Goal: Information Seeking & Learning: Get advice/opinions

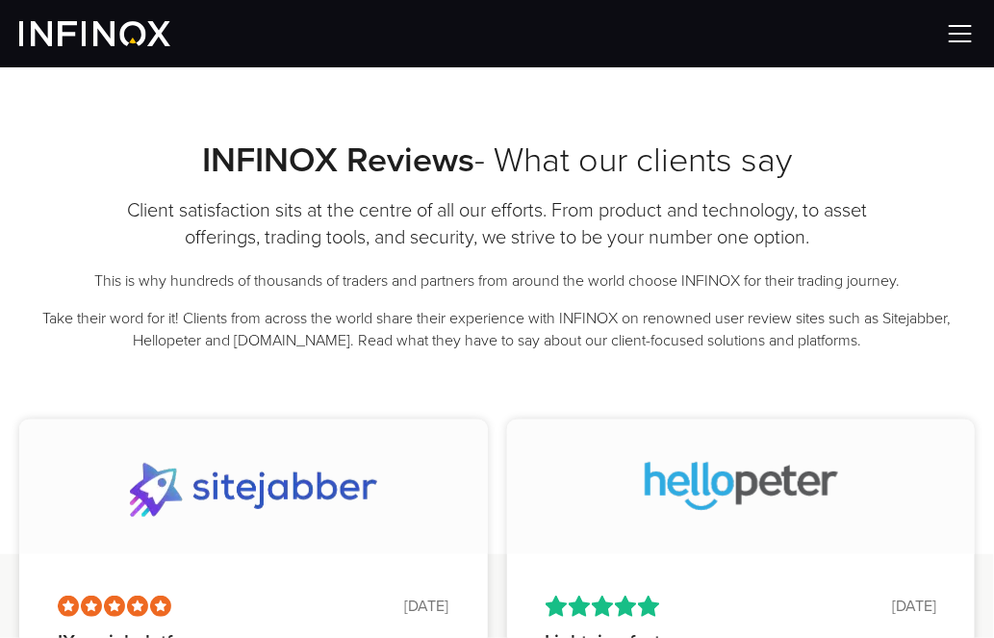
click at [947, 181] on h2 "INFINOX Reviews - What our clients say" at bounding box center [497, 161] width 956 height 42
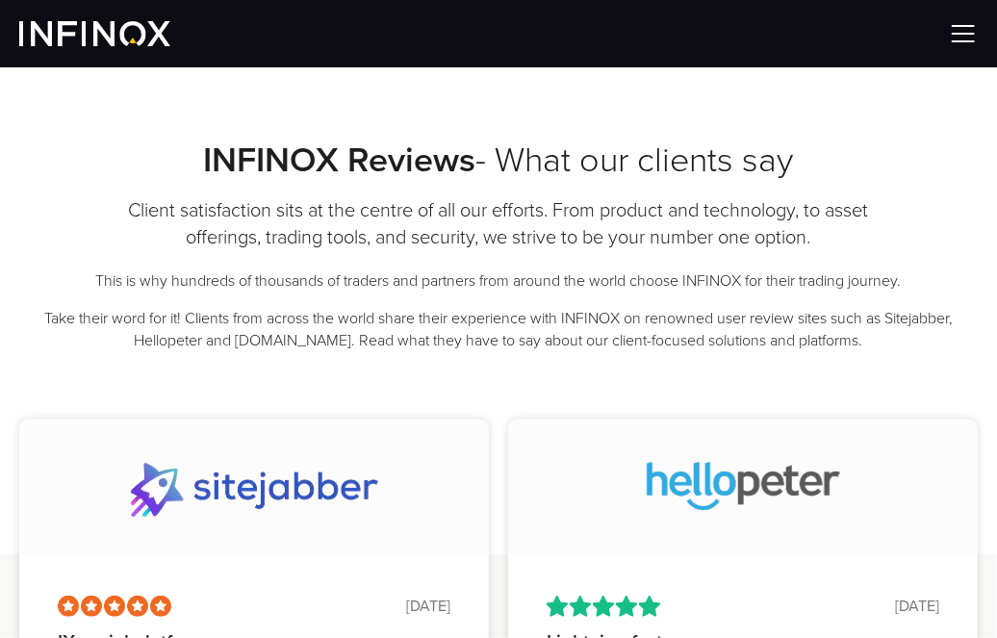
drag, startPoint x: 720, startPoint y: 137, endPoint x: 632, endPoint y: 129, distance: 87.9
click at [718, 136] on div "INFINOX Reviews - What our clients say Client satisfaction sits at the centre o…" at bounding box center [498, 209] width 997 height 285
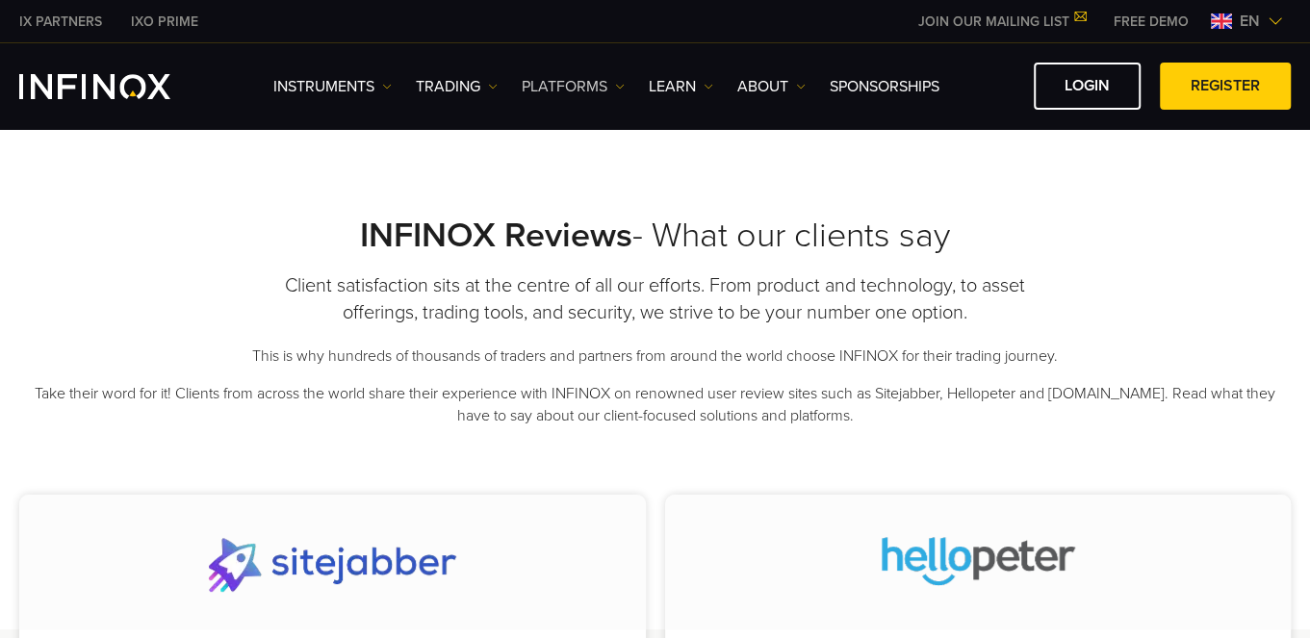
click at [598, 83] on link "PLATFORMS" at bounding box center [573, 86] width 103 height 23
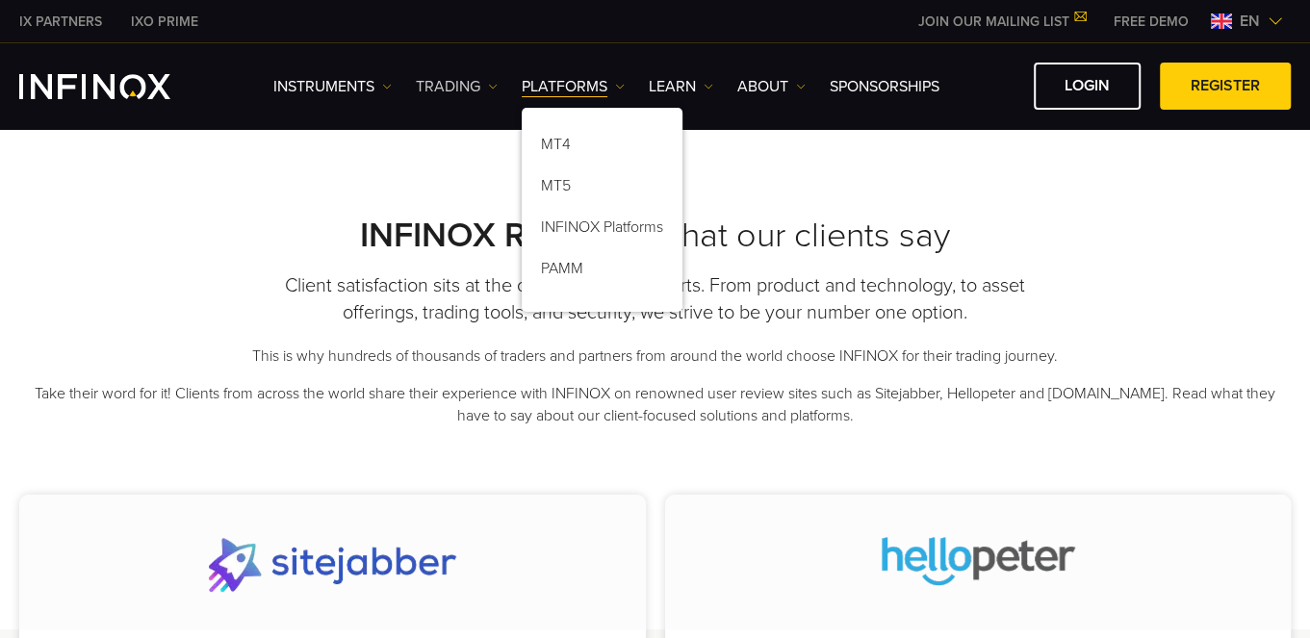
click at [470, 80] on link "TRADING" at bounding box center [457, 86] width 82 height 23
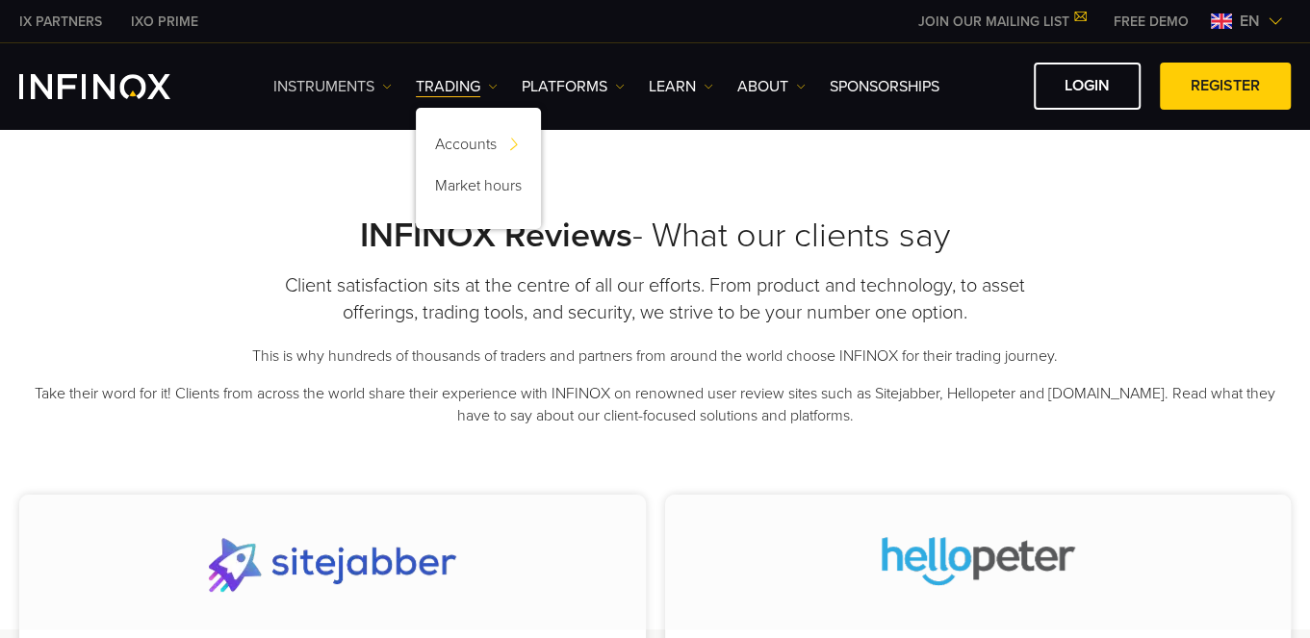
click at [355, 81] on link "Instruments" at bounding box center [332, 86] width 118 height 23
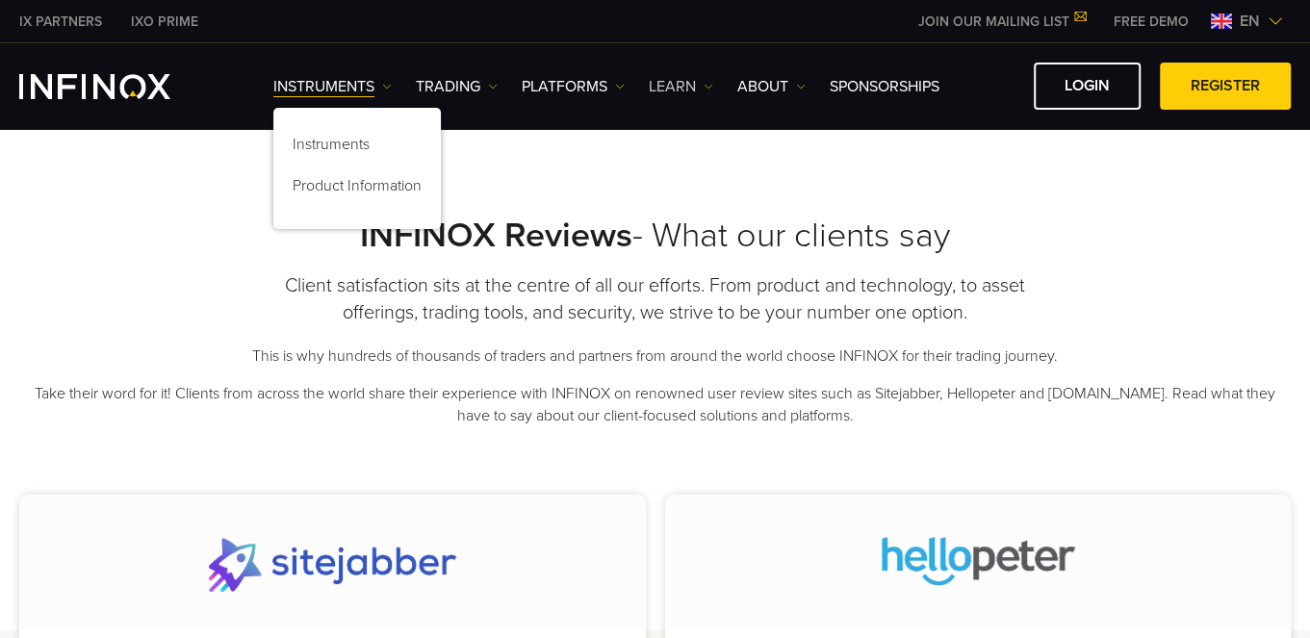
click at [683, 81] on link "Learn" at bounding box center [681, 86] width 65 height 23
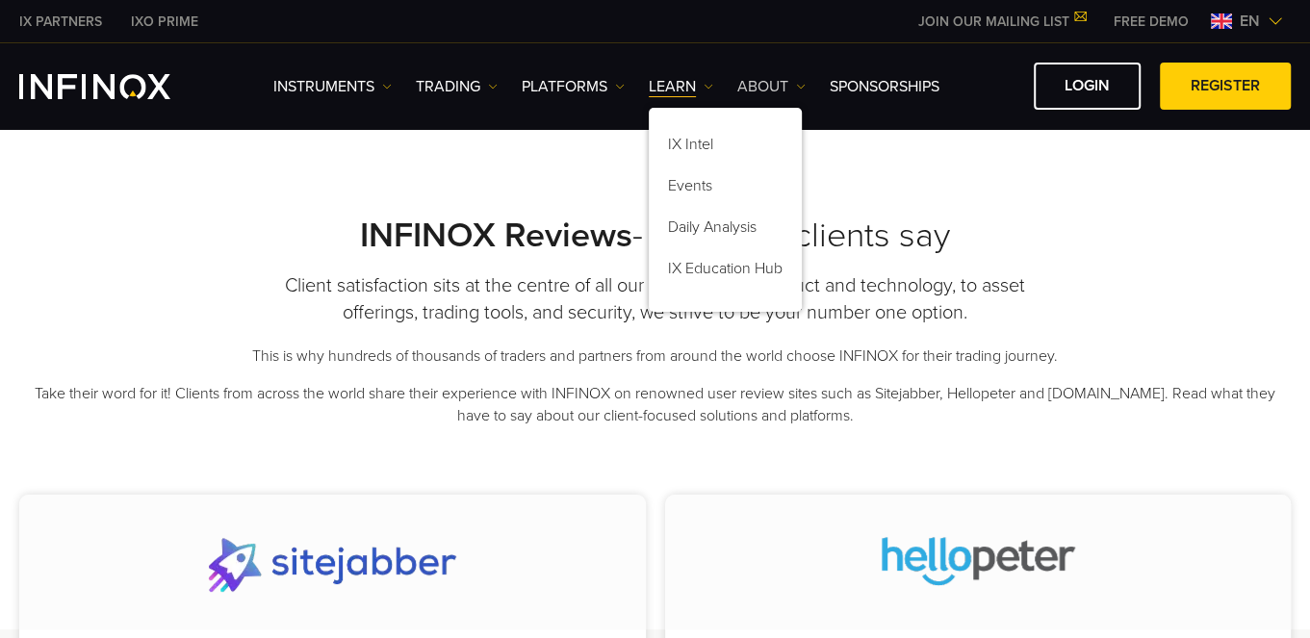
drag, startPoint x: 749, startPoint y: 77, endPoint x: 755, endPoint y: 90, distance: 14.7
click at [749, 77] on link "ABOUT" at bounding box center [771, 86] width 68 height 23
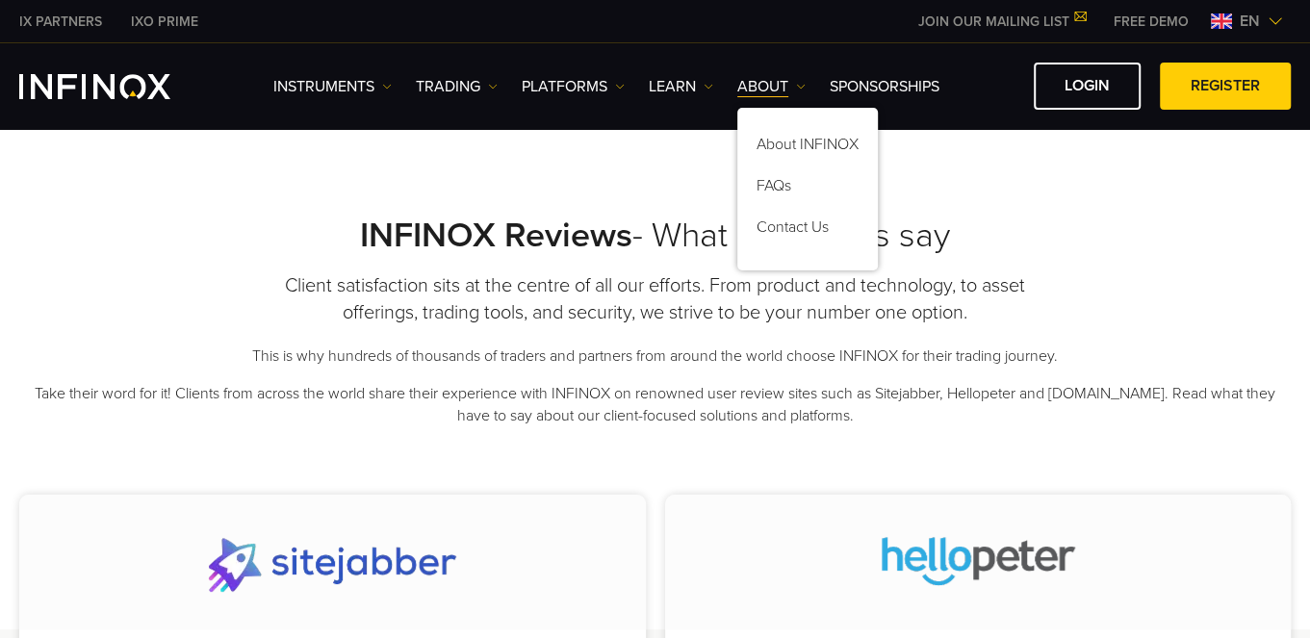
click at [934, 70] on div "Instruments Instruments Account funding DEMO" at bounding box center [782, 86] width 1018 height 47
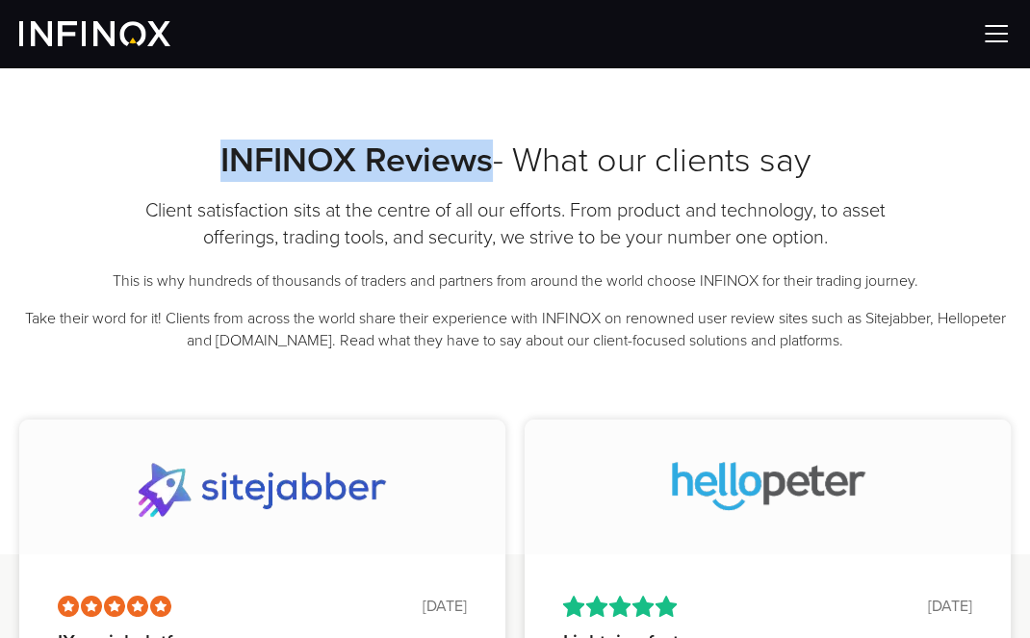
drag, startPoint x: 216, startPoint y: 160, endPoint x: 482, endPoint y: 161, distance: 266.7
click at [482, 161] on strong "INFINOX Reviews" at bounding box center [356, 160] width 272 height 41
copy strong "INFINOX Reviews"
